Goal: Task Accomplishment & Management: Manage account settings

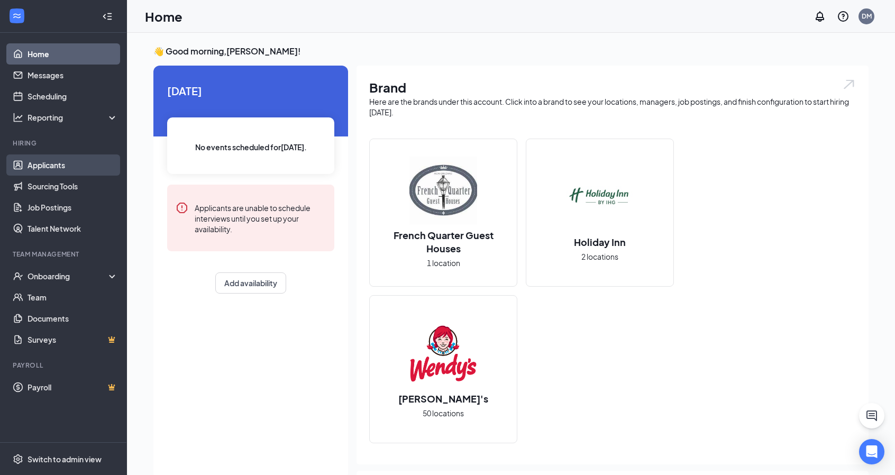
click at [53, 170] on link "Applicants" at bounding box center [73, 164] width 90 height 21
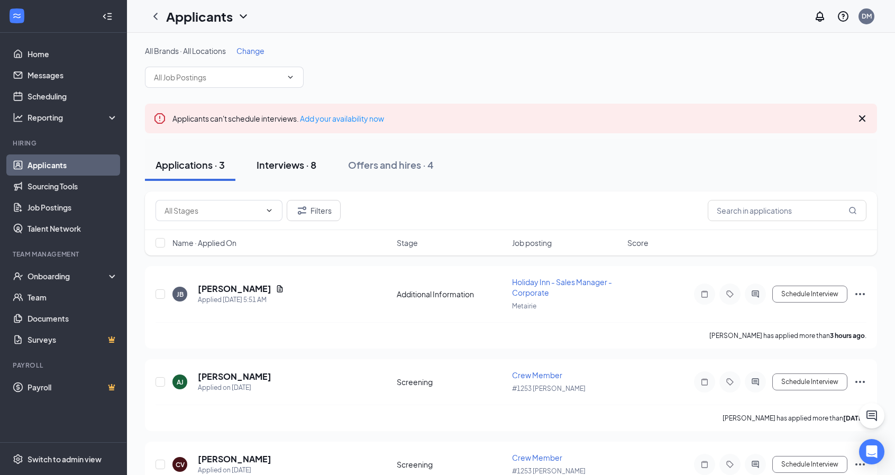
click at [300, 163] on div "Interviews · 8" at bounding box center [287, 164] width 60 height 13
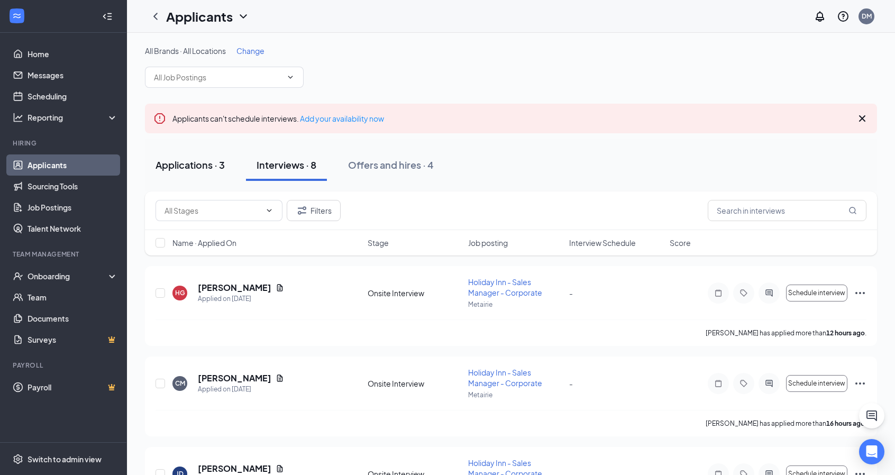
click at [208, 170] on div "Applications · 3" at bounding box center [190, 164] width 69 height 13
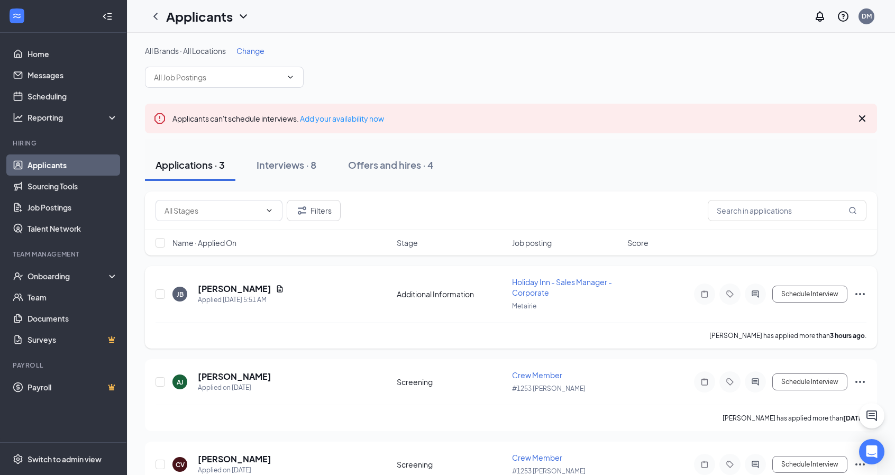
scroll to position [48, 0]
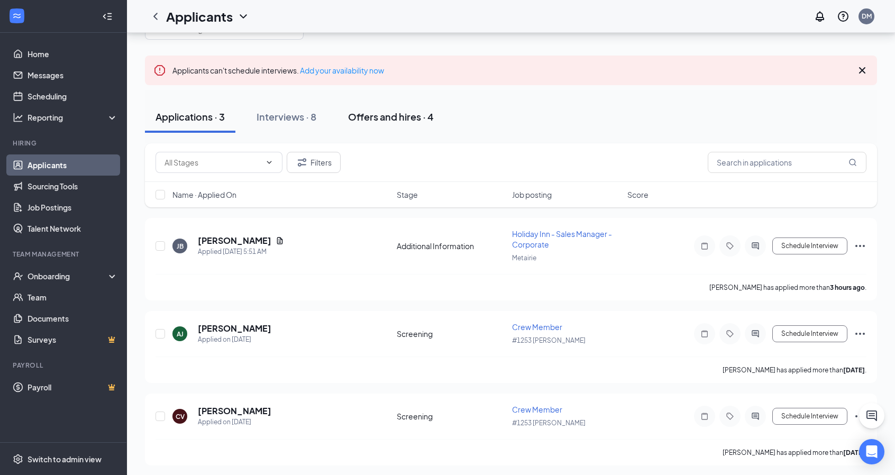
click at [388, 119] on div "Offers and hires · 4" at bounding box center [391, 116] width 86 height 13
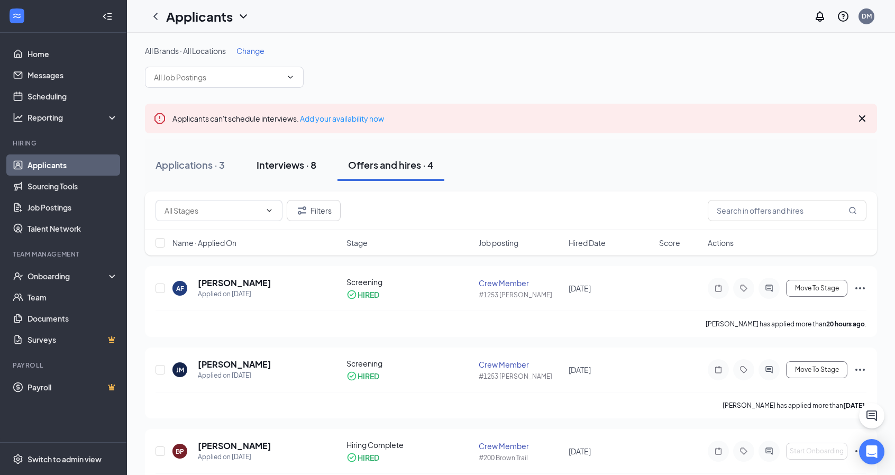
click at [289, 163] on div "Interviews · 8" at bounding box center [287, 164] width 60 height 13
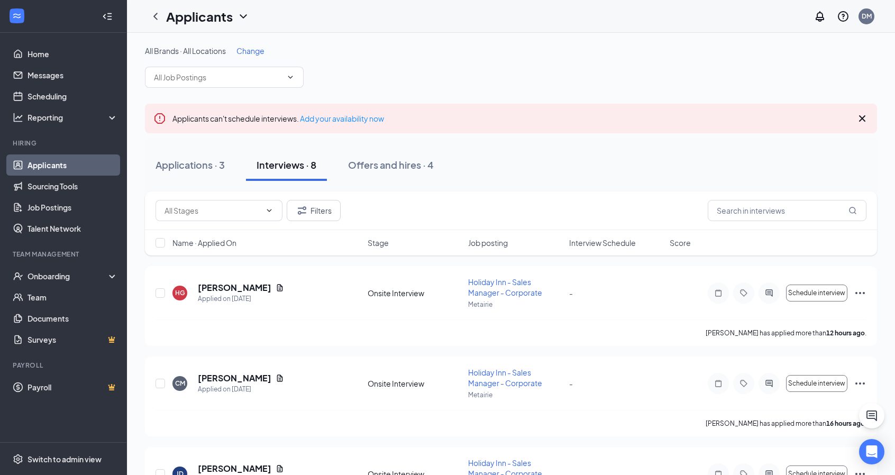
click at [861, 118] on icon "Cross" at bounding box center [862, 118] width 13 height 13
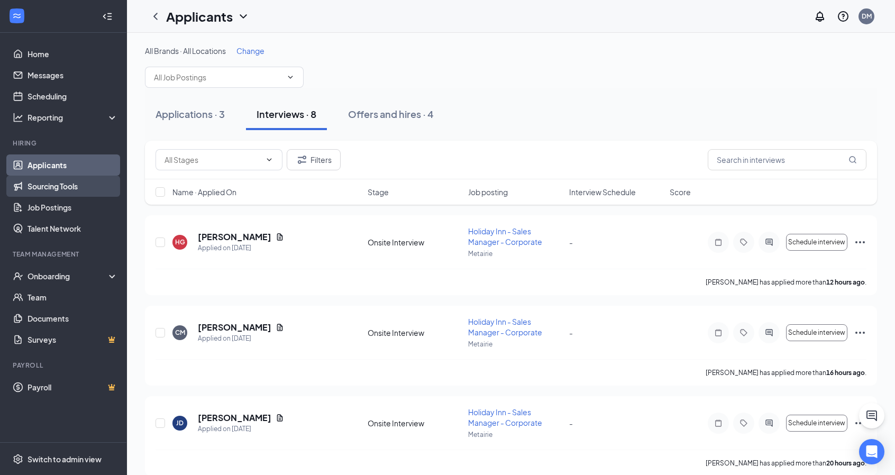
click at [62, 189] on link "Sourcing Tools" at bounding box center [73, 186] width 90 height 21
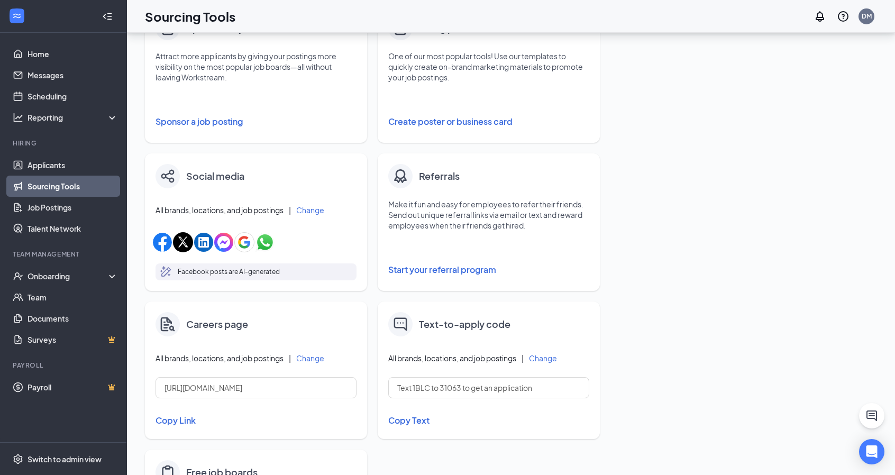
scroll to position [193, 0]
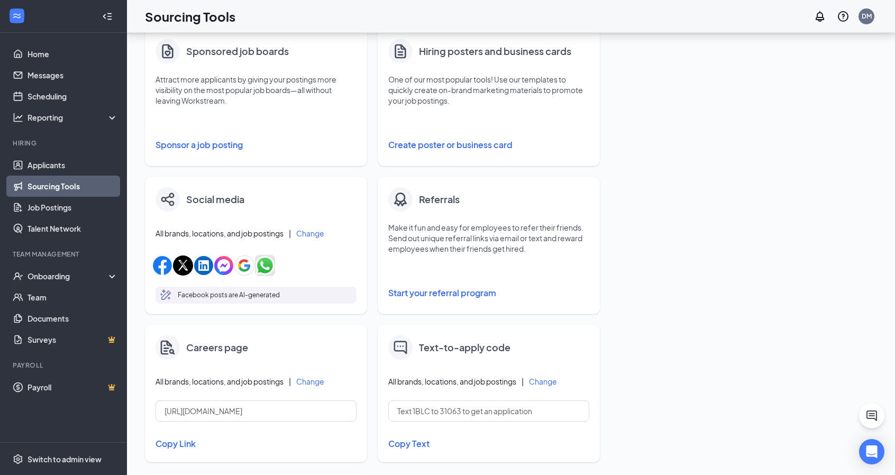
click at [258, 267] on img "button" at bounding box center [265, 265] width 19 height 19
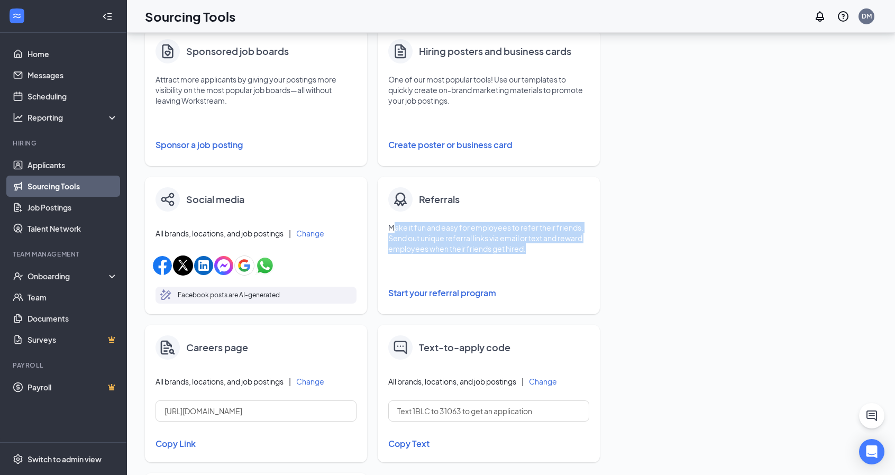
drag, startPoint x: 394, startPoint y: 231, endPoint x: 567, endPoint y: 248, distance: 173.9
click at [567, 248] on p "Make it fun and easy for employees to refer their friends. Send out unique refe…" at bounding box center [488, 238] width 201 height 32
click at [557, 250] on p "Make it fun and easy for employees to refer their friends. Send out unique refe…" at bounding box center [488, 238] width 201 height 32
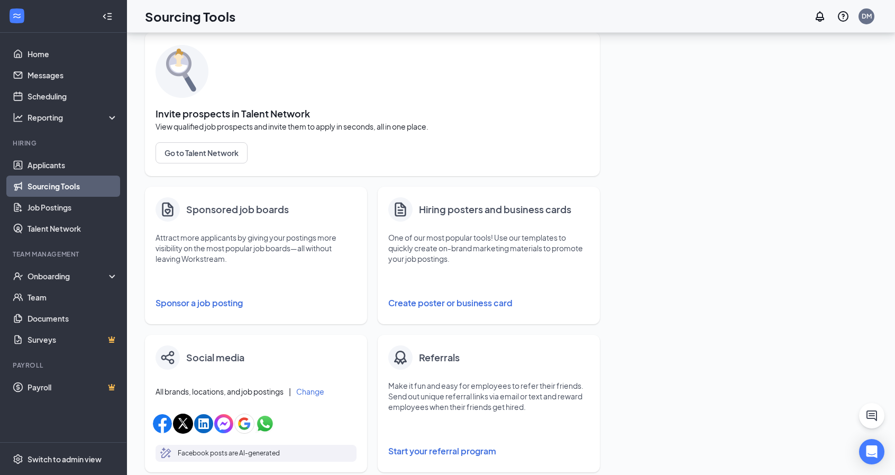
scroll to position [34, 0]
click at [436, 308] on button "Create poster or business card" at bounding box center [488, 303] width 201 height 21
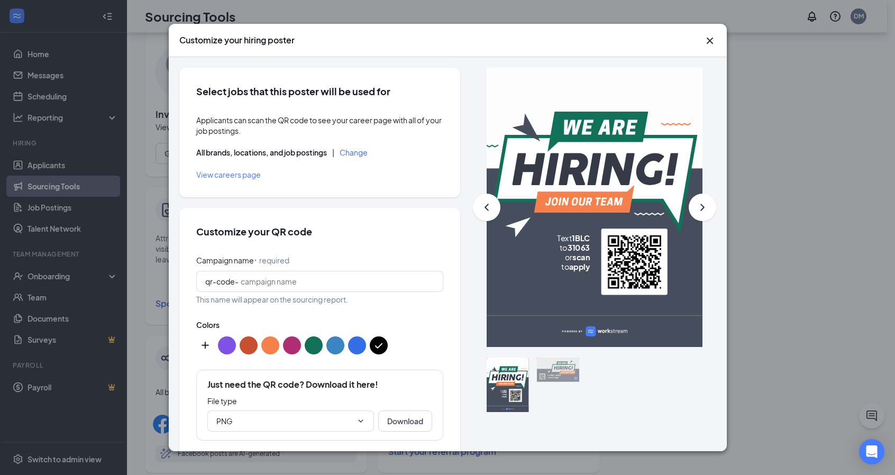
click at [350, 150] on button "Change" at bounding box center [354, 152] width 28 height 7
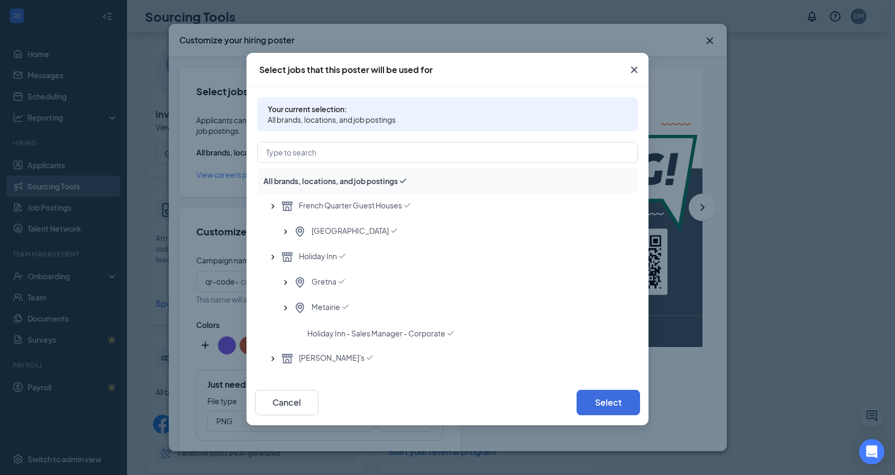
click at [404, 180] on icon "Checkmark" at bounding box center [403, 181] width 11 height 11
click at [302, 184] on span "All brands, locations, and job postings" at bounding box center [330, 181] width 134 height 11
click at [328, 356] on span "[PERSON_NAME]'s" at bounding box center [332, 358] width 66 height 13
click at [351, 206] on span "French Quarter Guest Houses" at bounding box center [350, 206] width 103 height 13
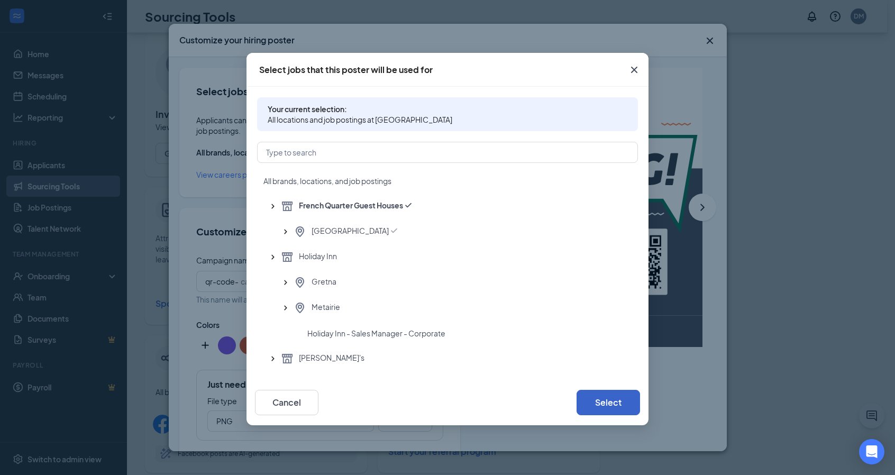
click at [605, 403] on button "Select" at bounding box center [608, 402] width 63 height 25
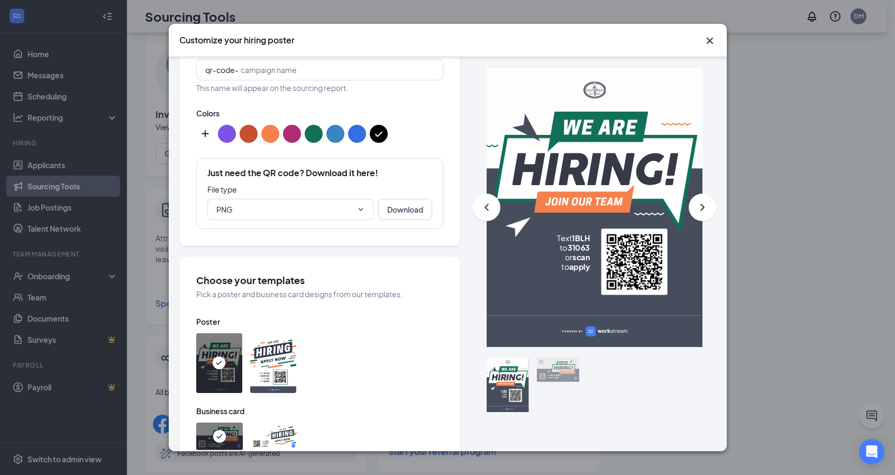
scroll to position [317, 0]
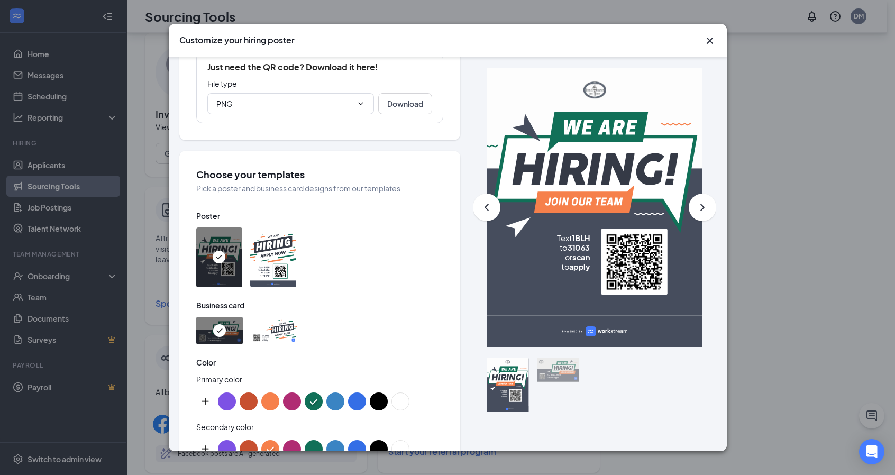
click at [277, 336] on img at bounding box center [274, 331] width 47 height 28
click at [275, 275] on img at bounding box center [273, 257] width 46 height 60
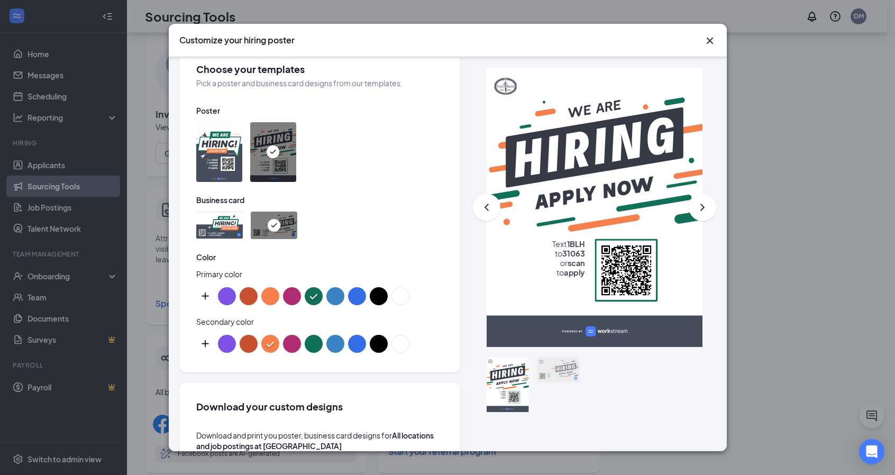
scroll to position [423, 0]
click at [359, 304] on button "color button #346EE6" at bounding box center [357, 296] width 18 height 18
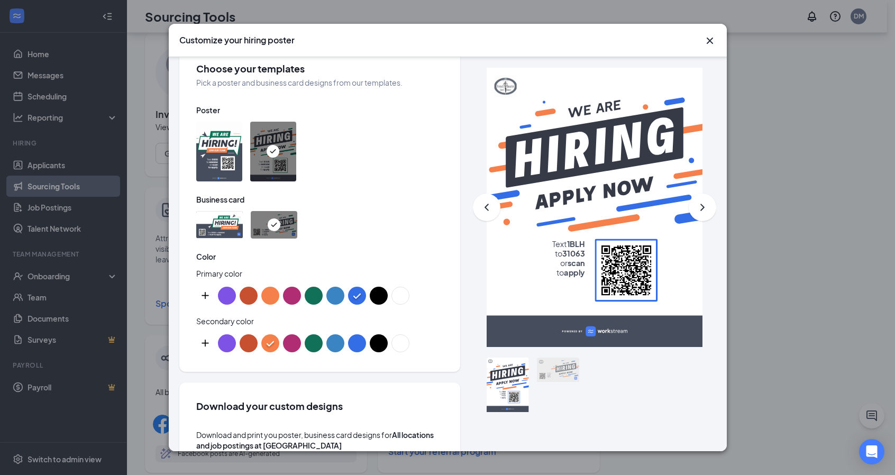
click at [362, 352] on button "color button #346EE6" at bounding box center [357, 343] width 18 height 18
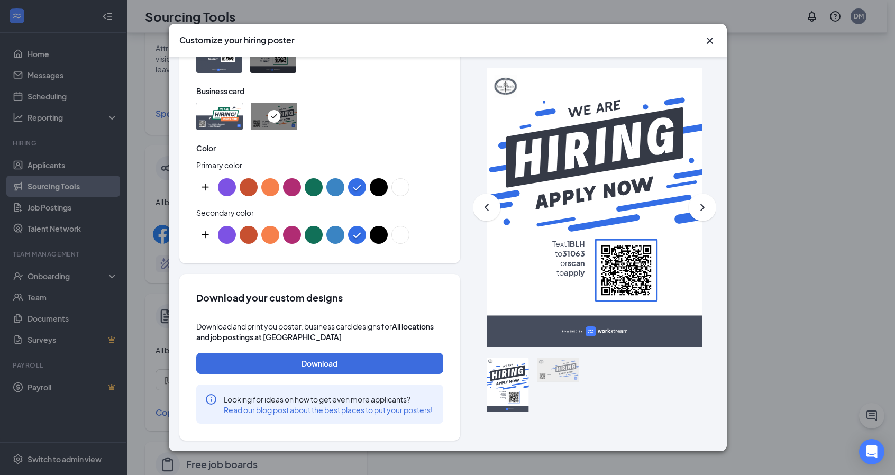
scroll to position [245, 0]
click at [712, 38] on icon "Cross" at bounding box center [710, 40] width 13 height 13
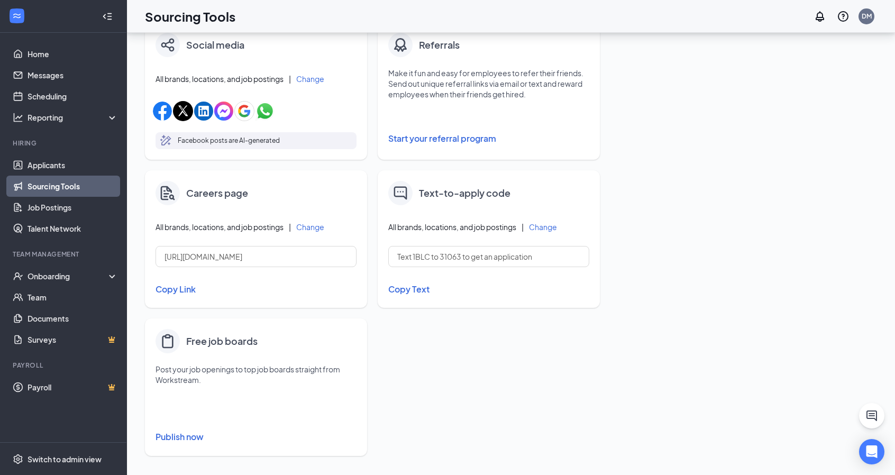
scroll to position [351, 0]
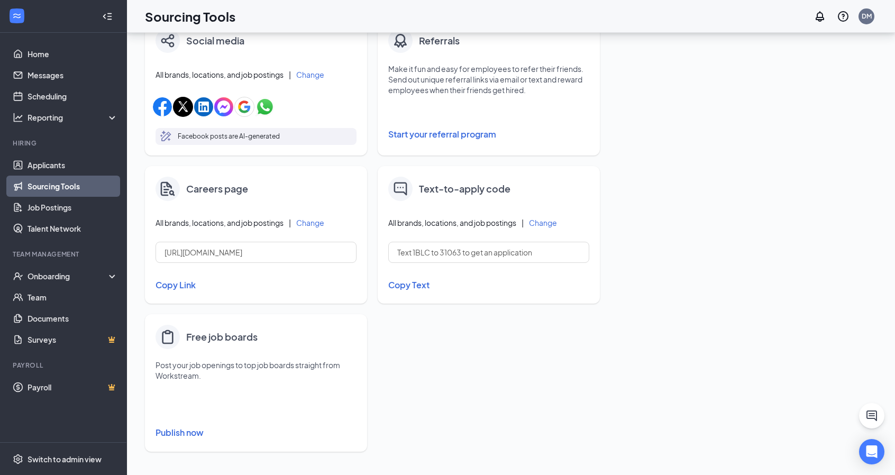
click at [308, 224] on button "Change" at bounding box center [310, 222] width 28 height 7
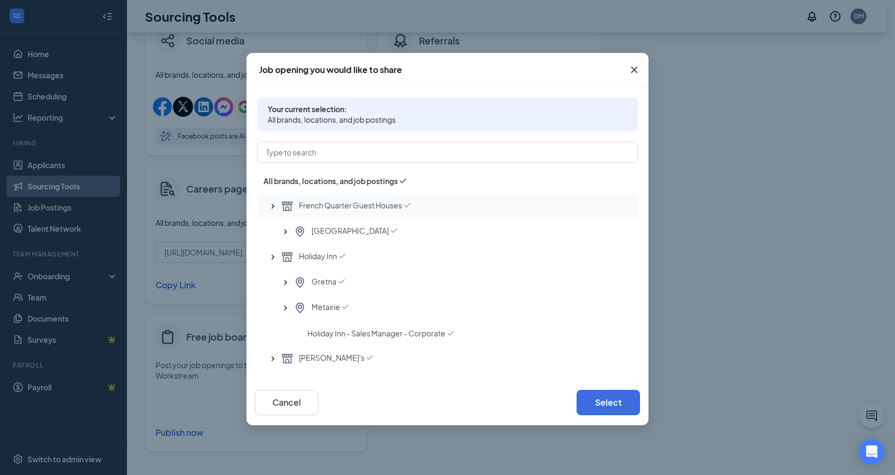
click at [403, 204] on icon "Checkmark" at bounding box center [407, 205] width 11 height 11
click at [609, 400] on button "Select" at bounding box center [608, 402] width 63 height 25
type input "[URL][DOMAIN_NAME]"
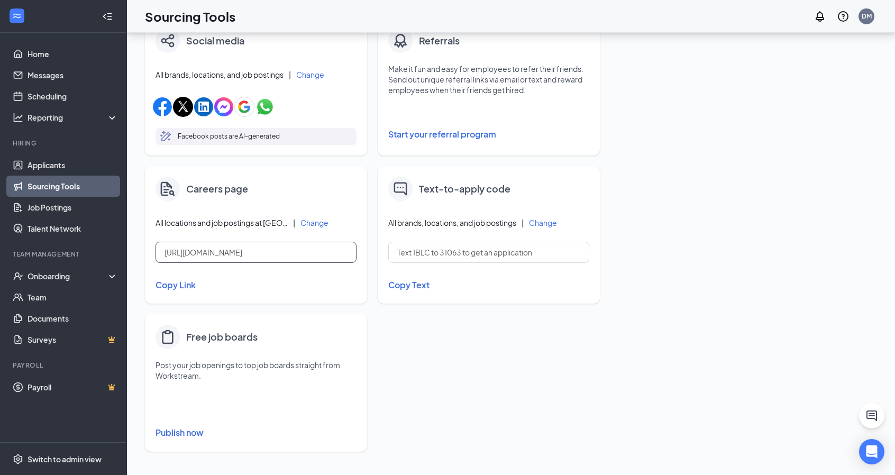
click at [330, 254] on input "[URL][DOMAIN_NAME]" at bounding box center [256, 252] width 201 height 21
click at [169, 284] on button "Copy Link" at bounding box center [256, 285] width 201 height 18
click at [102, 458] on div "Switch to admin view" at bounding box center [65, 459] width 74 height 11
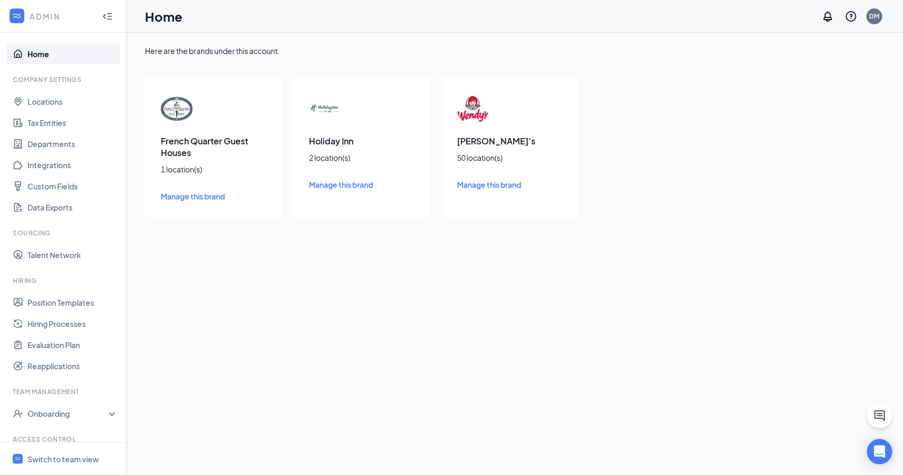
click at [209, 196] on span "Manage this brand" at bounding box center [193, 197] width 64 height 10
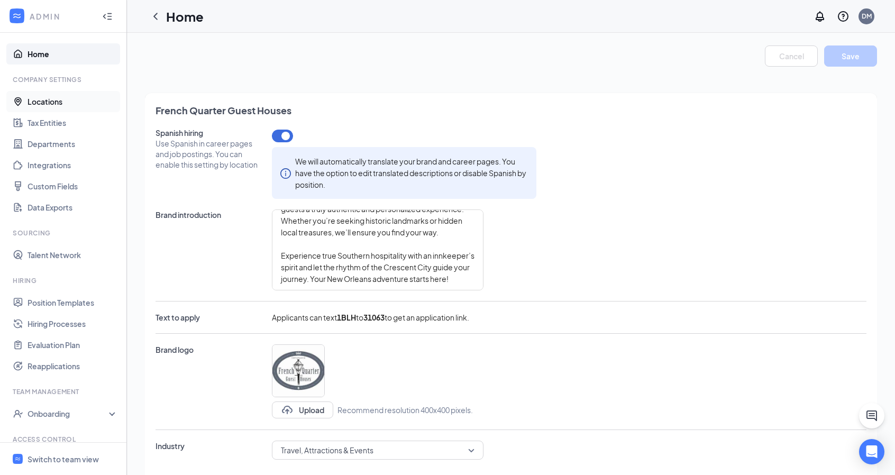
click at [62, 105] on link "Locations" at bounding box center [73, 101] width 90 height 21
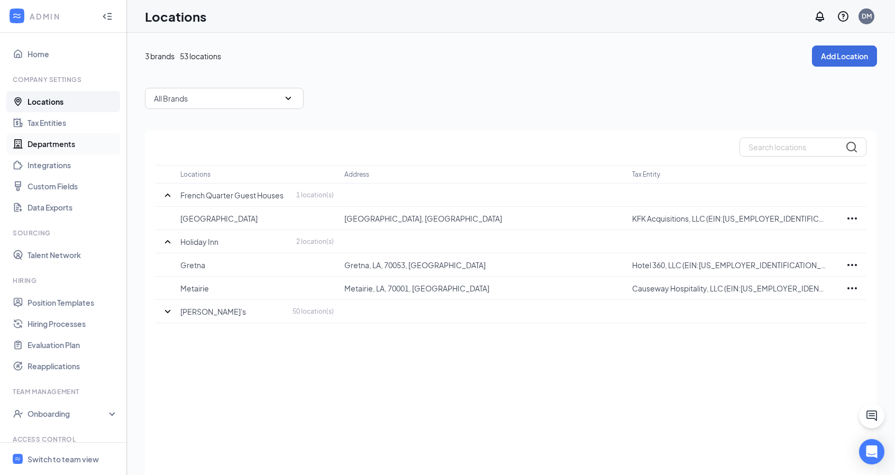
click at [63, 140] on link "Departments" at bounding box center [73, 143] width 90 height 21
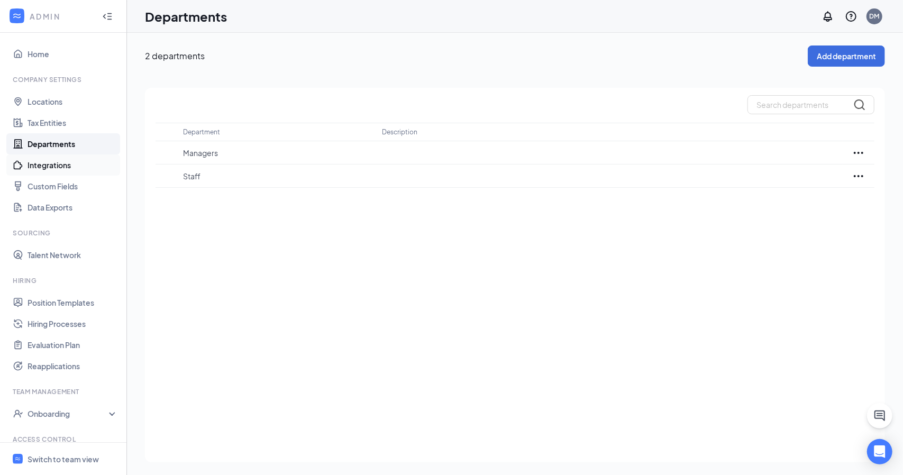
click at [59, 163] on link "Integrations" at bounding box center [73, 164] width 90 height 21
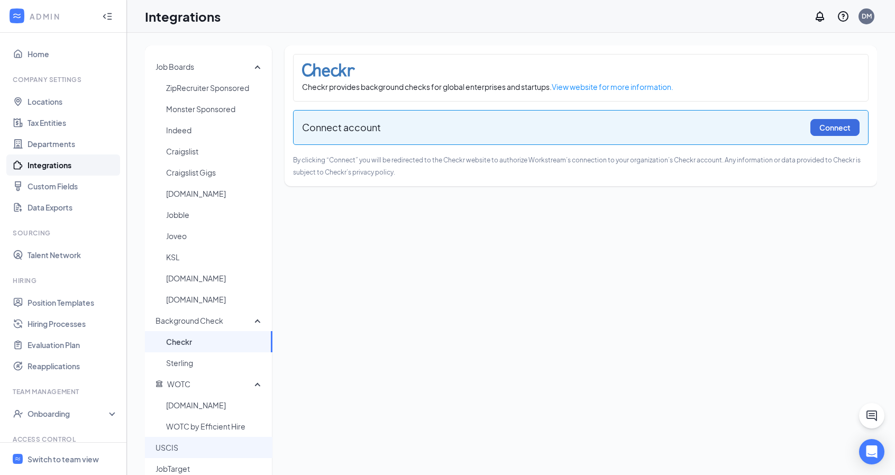
click at [194, 441] on span "USCIS" at bounding box center [210, 447] width 108 height 21
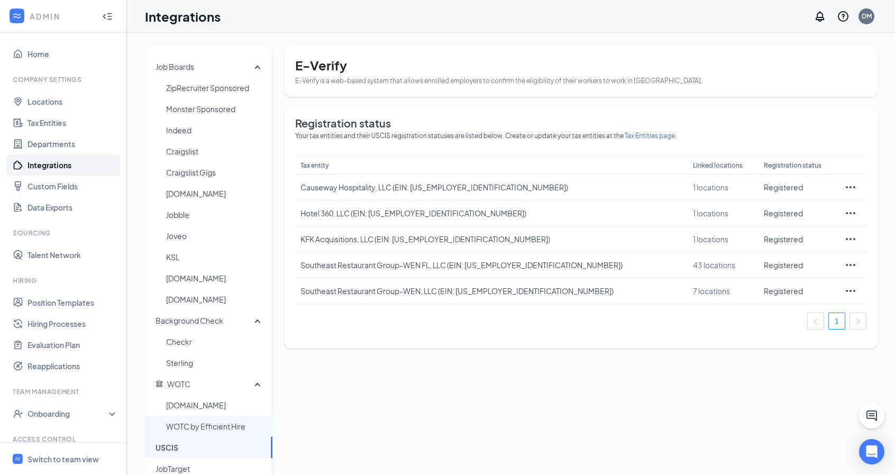
click at [195, 428] on span "WOTC by Efficient Hire" at bounding box center [215, 426] width 98 height 21
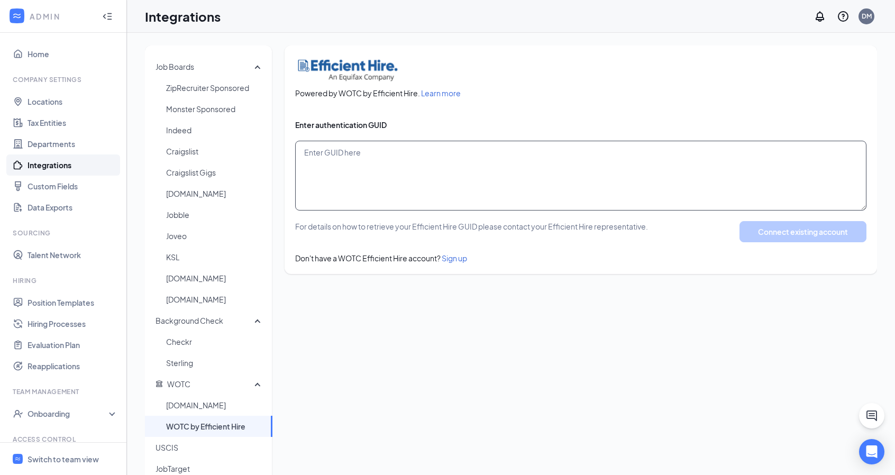
click at [372, 165] on textarea at bounding box center [580, 176] width 571 height 70
click at [296, 122] on span "Enter authentication GUID" at bounding box center [580, 125] width 571 height 11
click at [316, 150] on textarea at bounding box center [580, 176] width 571 height 70
click at [317, 156] on textarea at bounding box center [580, 176] width 571 height 70
click at [321, 159] on textarea at bounding box center [580, 176] width 571 height 70
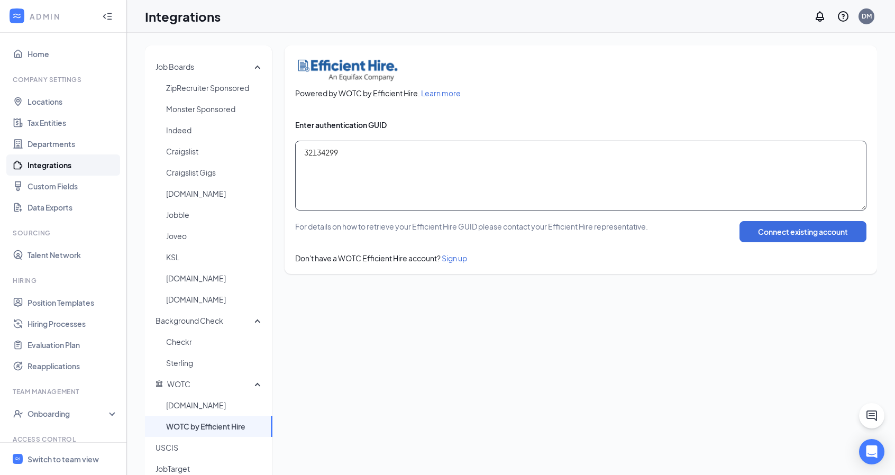
drag, startPoint x: 362, startPoint y: 150, endPoint x: 296, endPoint y: 157, distance: 66.0
click at [296, 157] on textarea "32134299" at bounding box center [580, 176] width 571 height 70
type textarea "32134299"
click at [791, 230] on button "Connect existing account" at bounding box center [803, 231] width 127 height 21
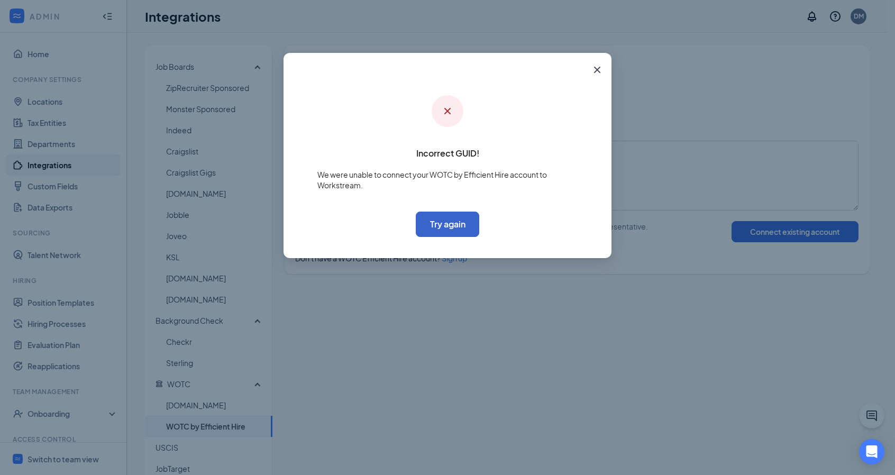
click at [453, 226] on button "Try again" at bounding box center [447, 224] width 63 height 25
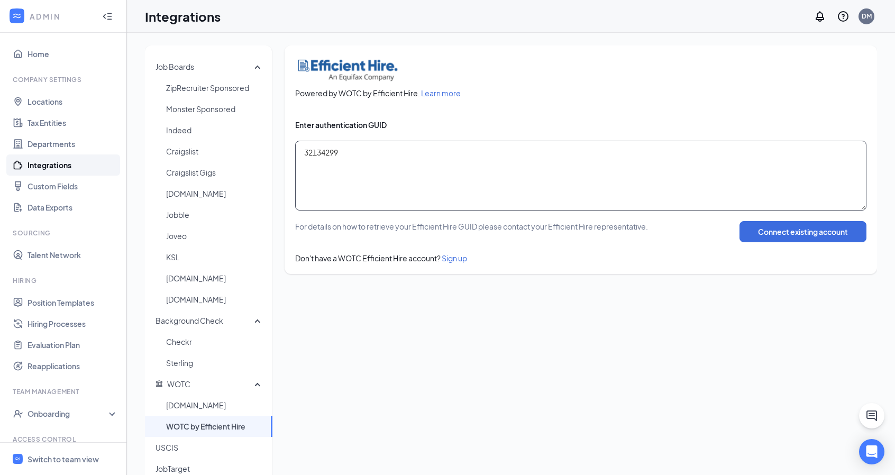
click at [356, 160] on textarea "32134299" at bounding box center [580, 176] width 571 height 70
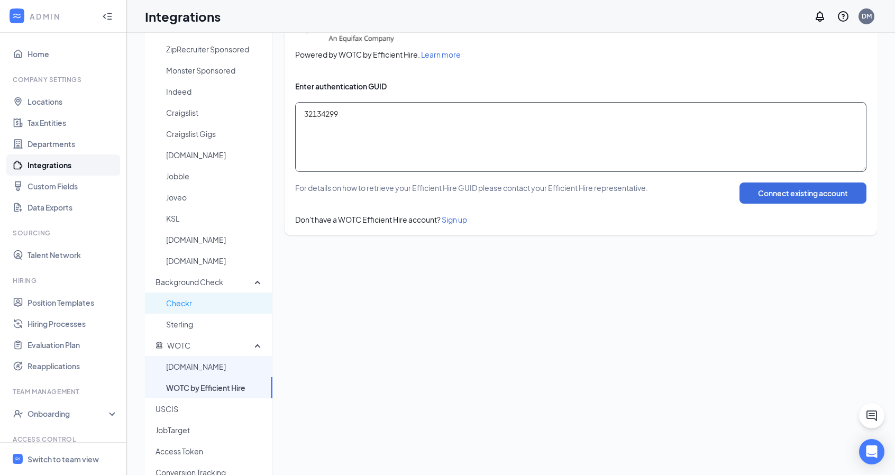
scroll to position [53, 0]
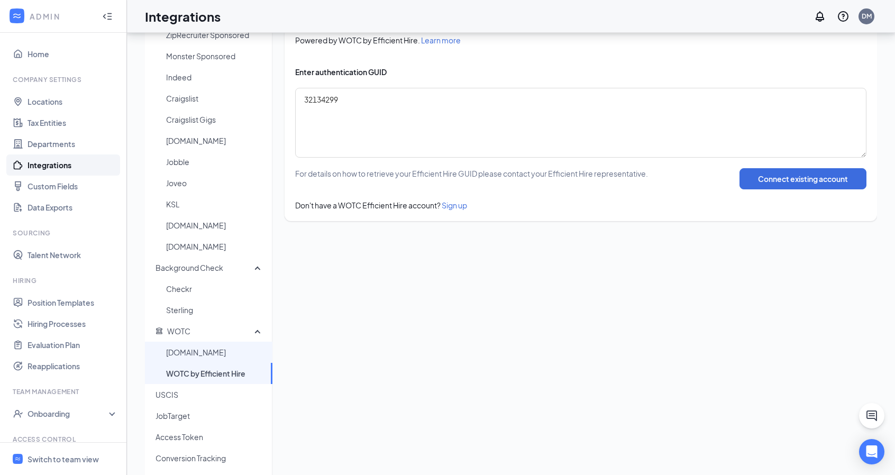
click at [203, 354] on span "[DOMAIN_NAME]" at bounding box center [215, 352] width 98 height 21
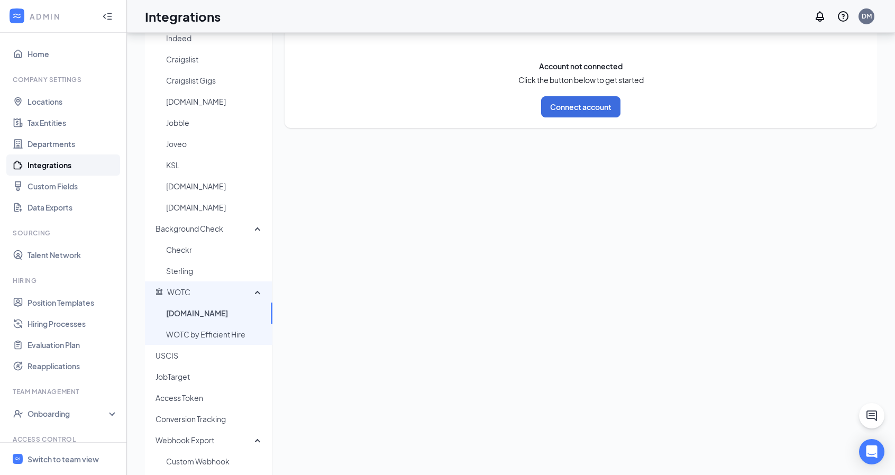
scroll to position [113, 0]
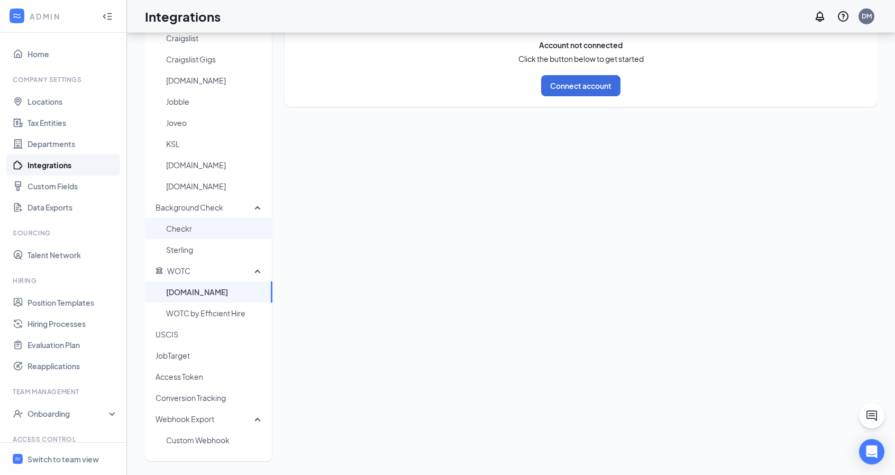
click at [193, 230] on span "Checkr" at bounding box center [215, 228] width 98 height 21
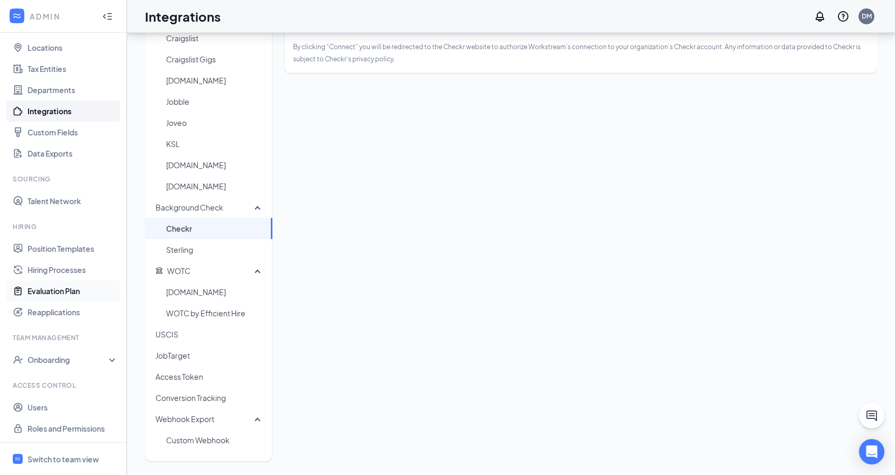
scroll to position [55, 0]
click at [66, 462] on div "Switch to team view" at bounding box center [63, 459] width 71 height 11
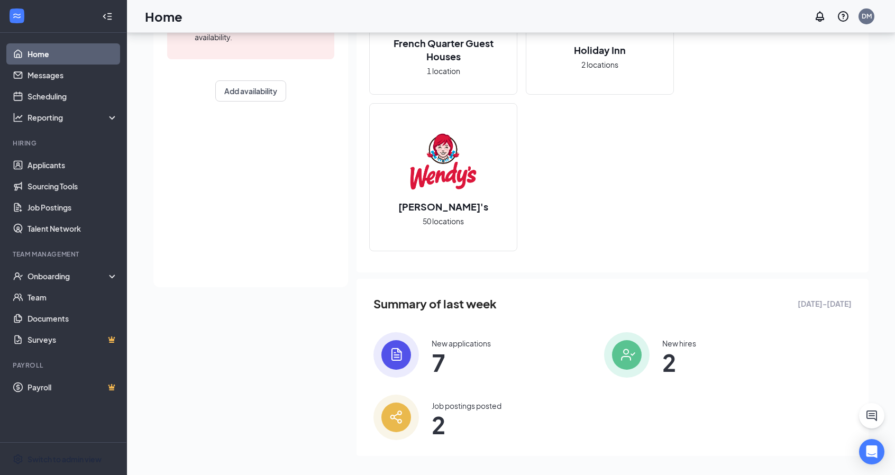
scroll to position [198, 0]
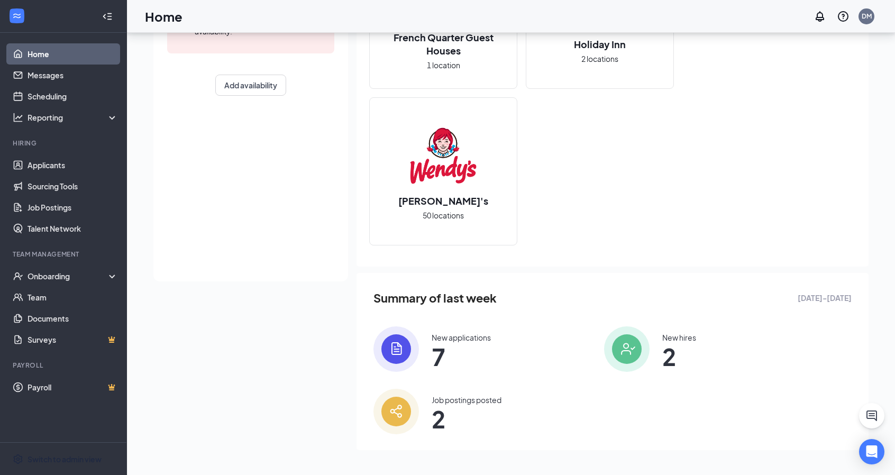
click at [436, 347] on span "7" at bounding box center [461, 356] width 59 height 19
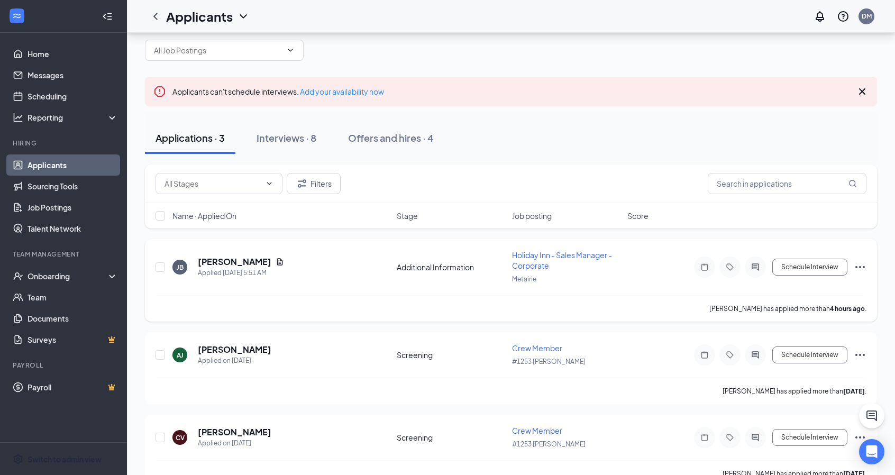
scroll to position [48, 0]
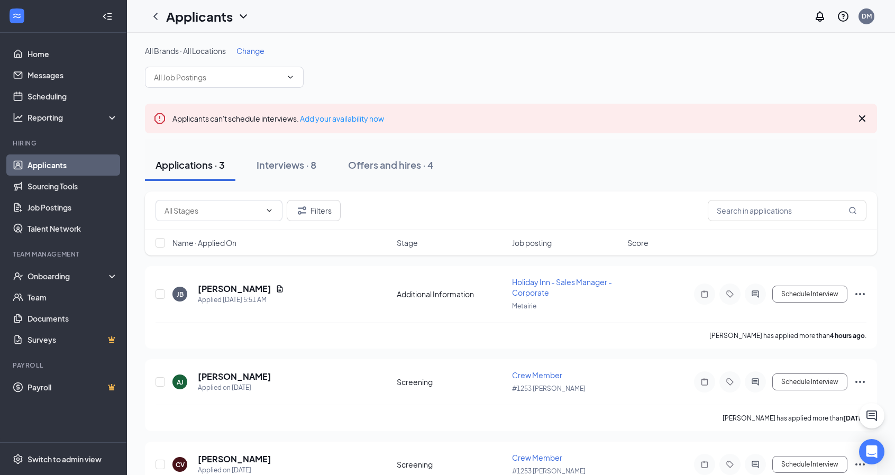
click at [864, 119] on icon "Cross" at bounding box center [862, 118] width 13 height 13
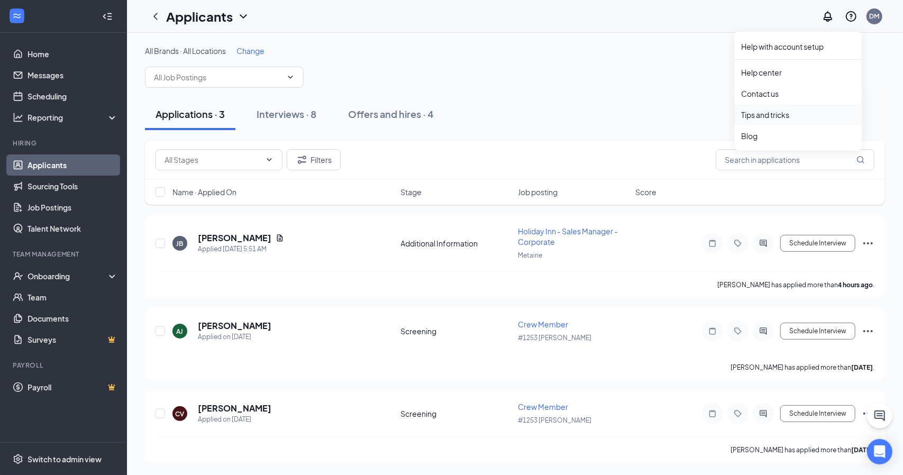
click at [779, 113] on link "Tips and tricks" at bounding box center [798, 115] width 114 height 11
